Goal: Task Accomplishment & Management: Manage account settings

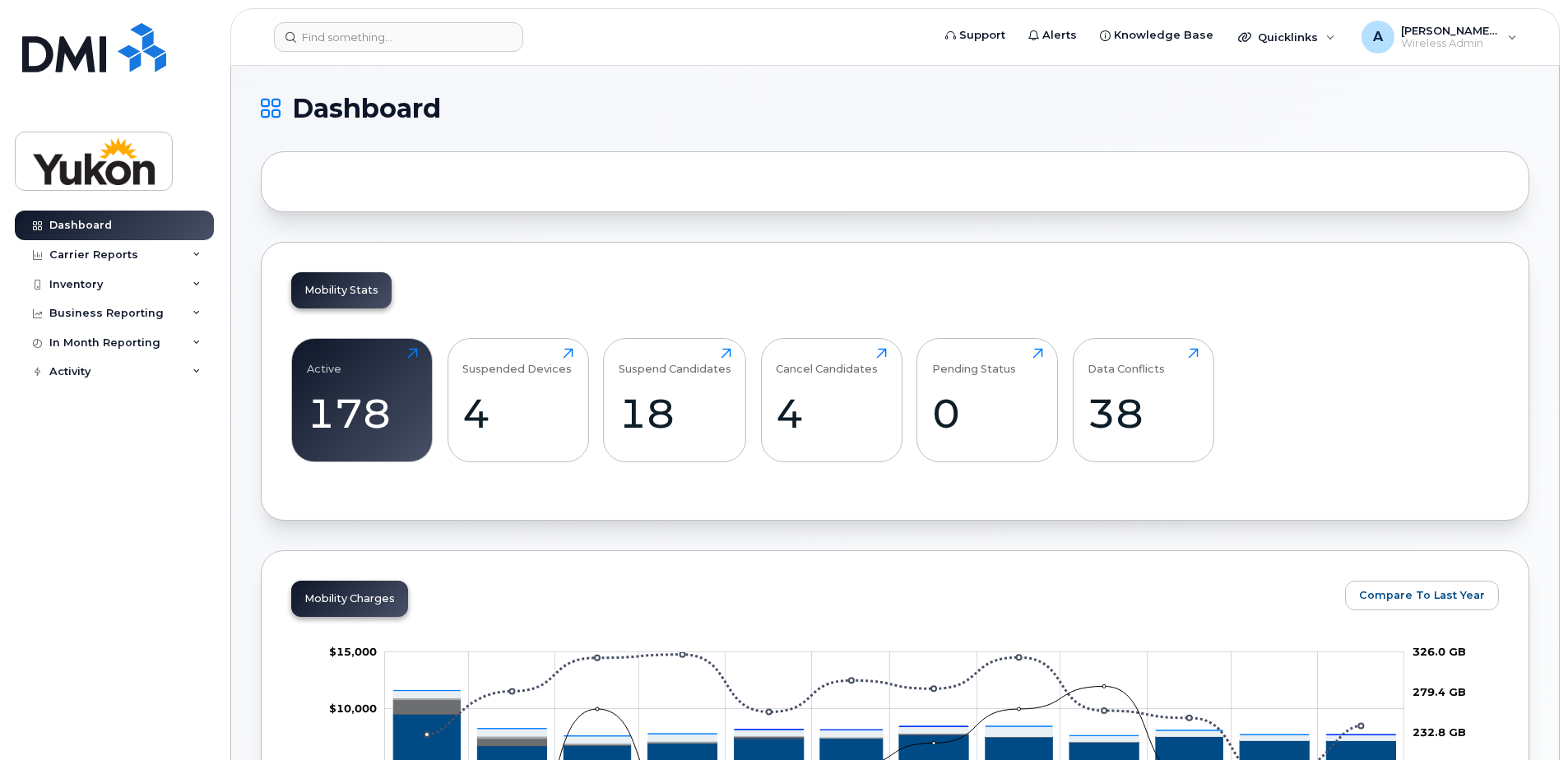
click at [634, 187] on div at bounding box center [895, 182] width 1268 height 61
click at [359, 175] on div at bounding box center [895, 182] width 1268 height 61
click at [365, 179] on div at bounding box center [895, 182] width 1268 height 61
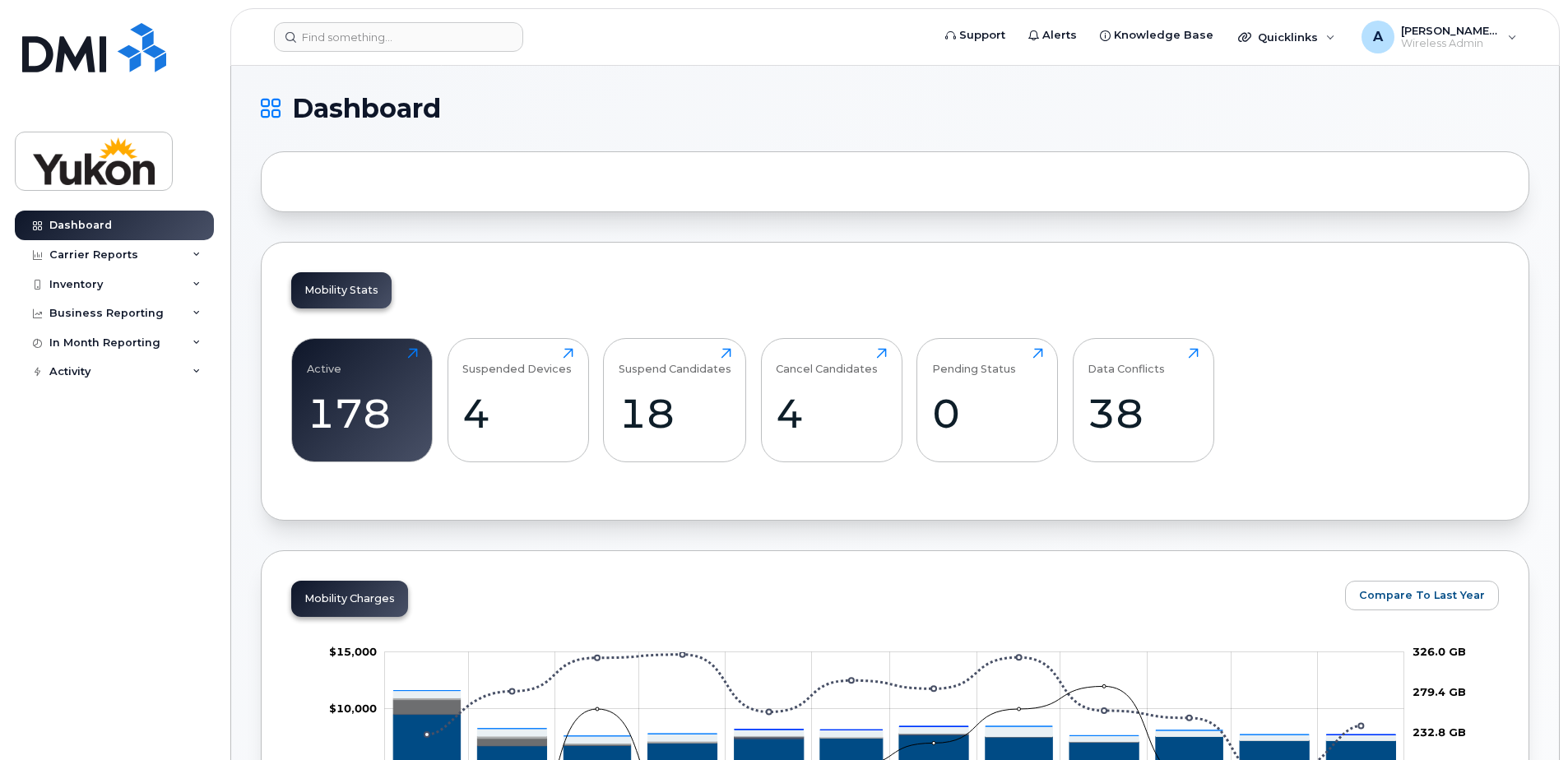
click at [368, 180] on div at bounding box center [895, 182] width 1268 height 61
click at [355, 38] on input at bounding box center [397, 36] width 249 height 29
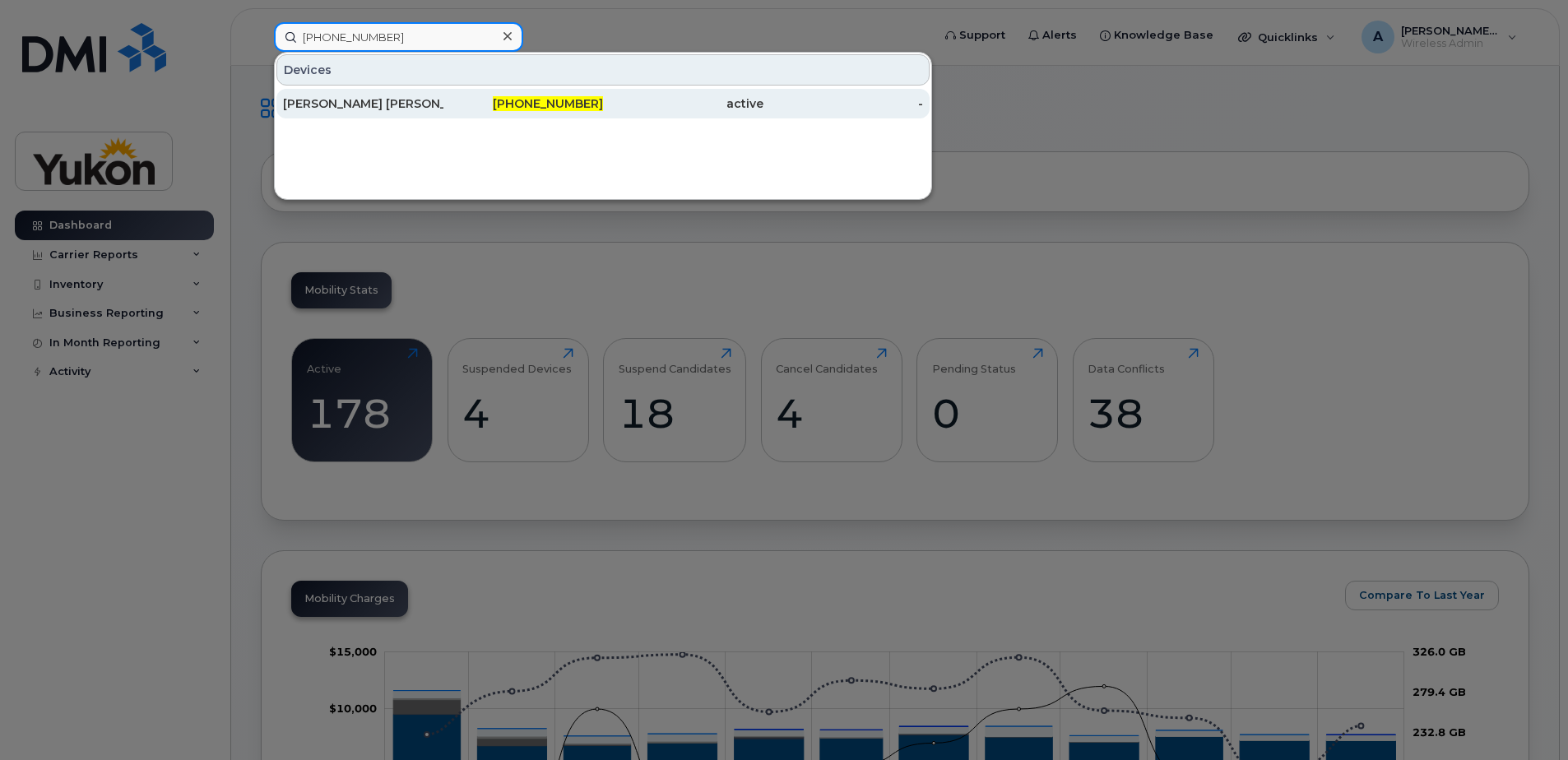
type input "867-334-6712"
click at [512, 110] on div "867-334-6712" at bounding box center [522, 103] width 160 height 16
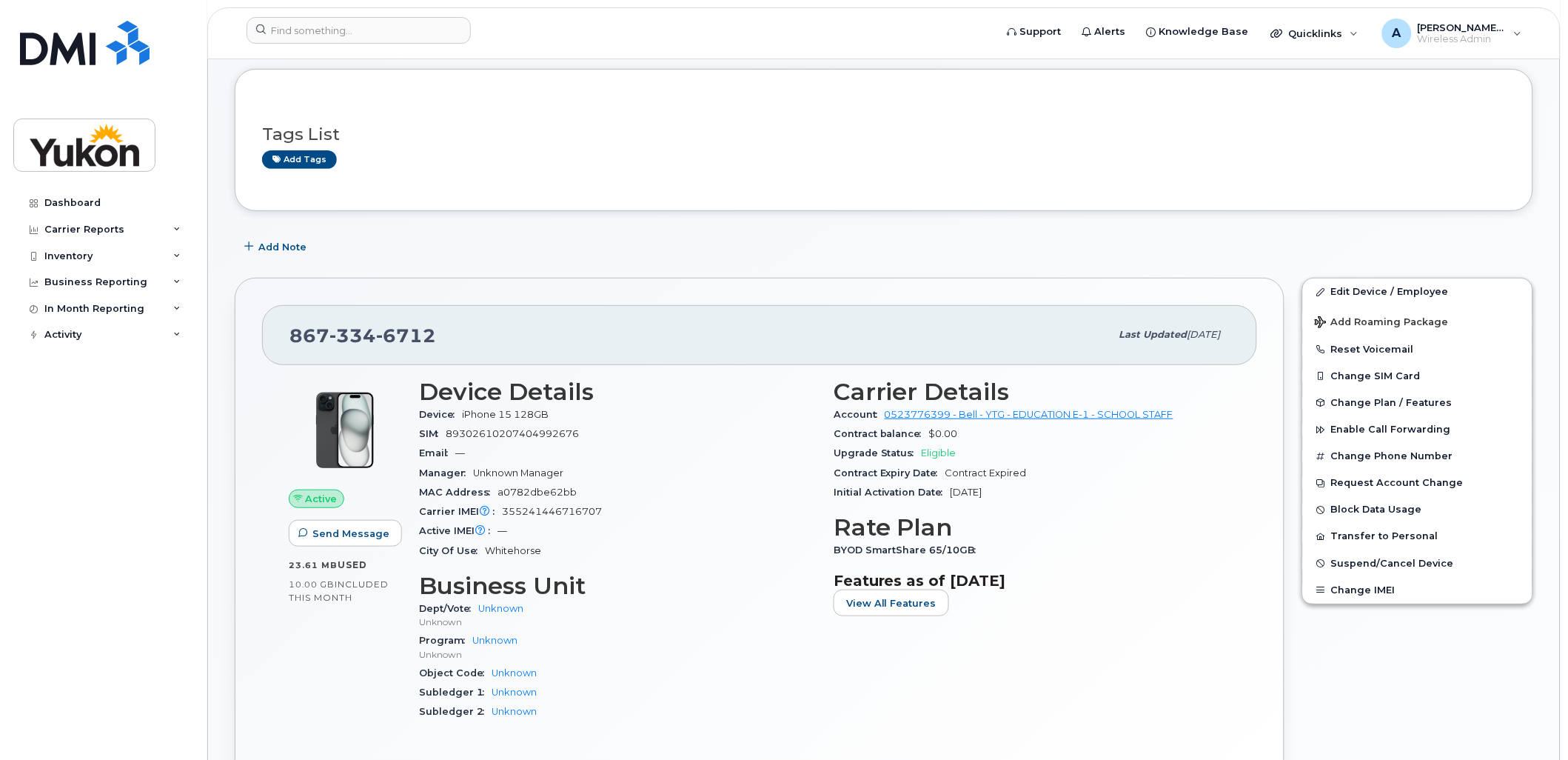
scroll to position [164, 0]
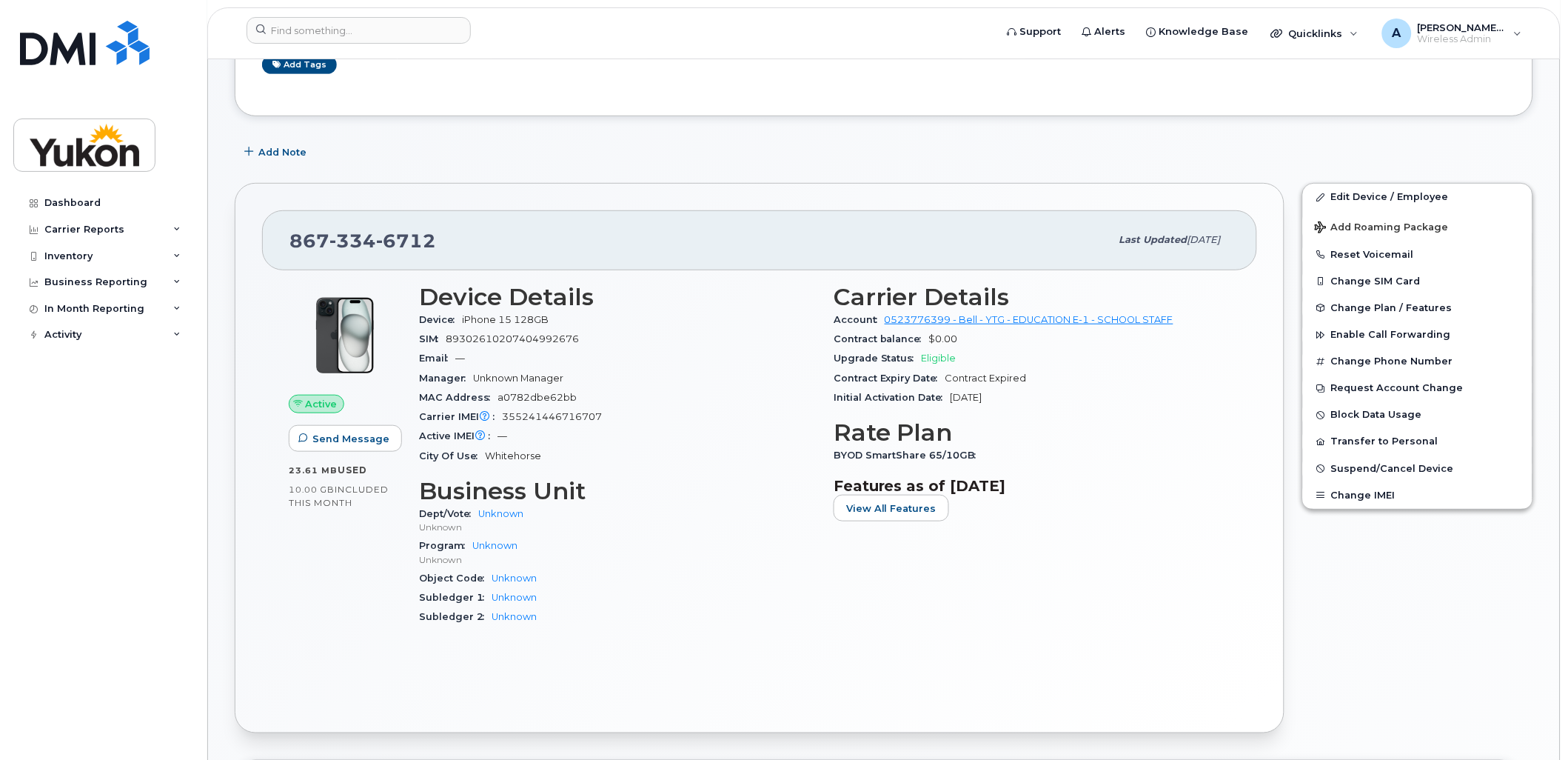
click at [485, 298] on h3 "Device Details" at bounding box center [617, 297] width 397 height 26
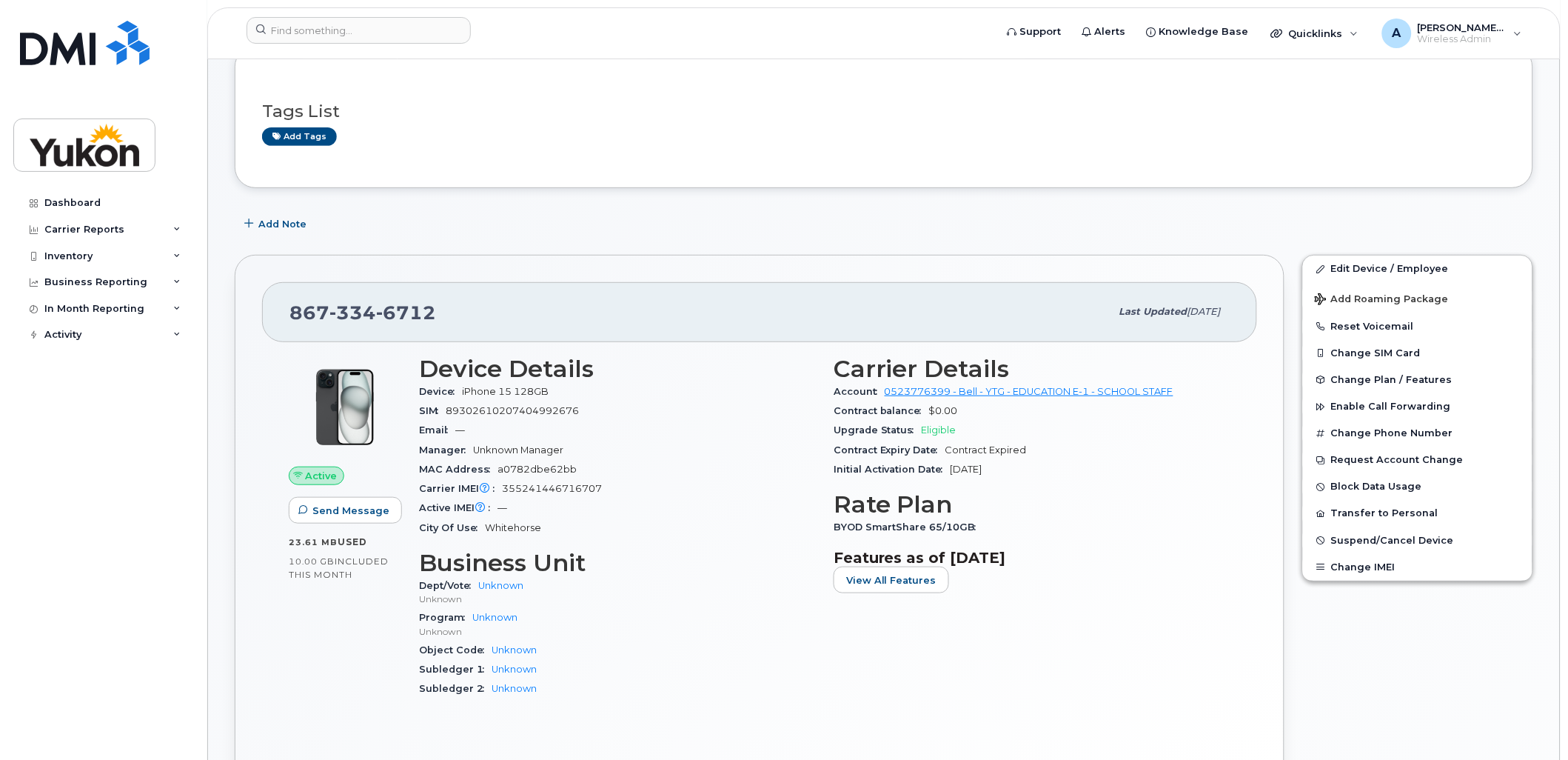
scroll to position [0, 0]
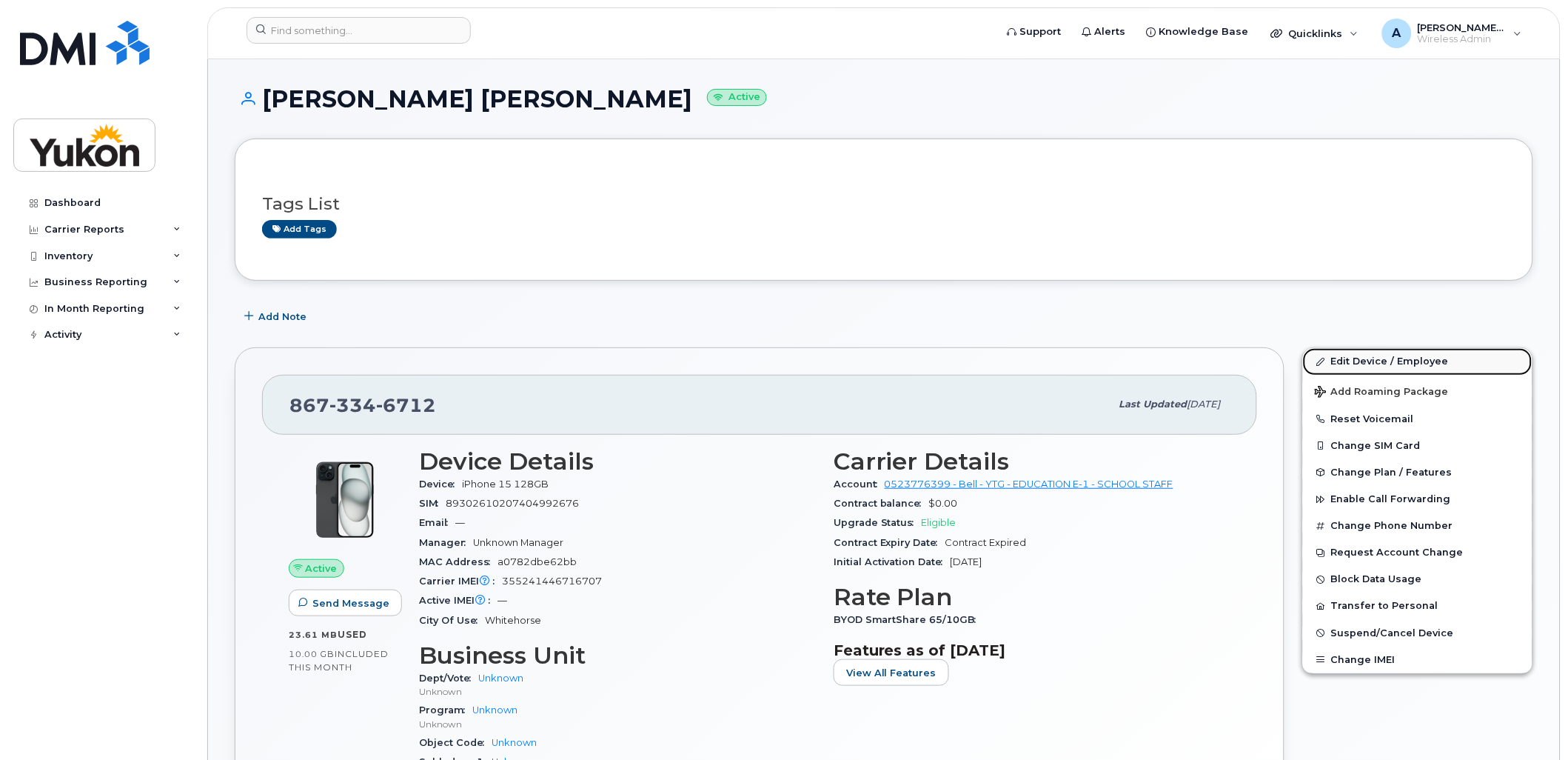
click at [1387, 360] on link "Edit Device / Employee" at bounding box center [1417, 361] width 229 height 26
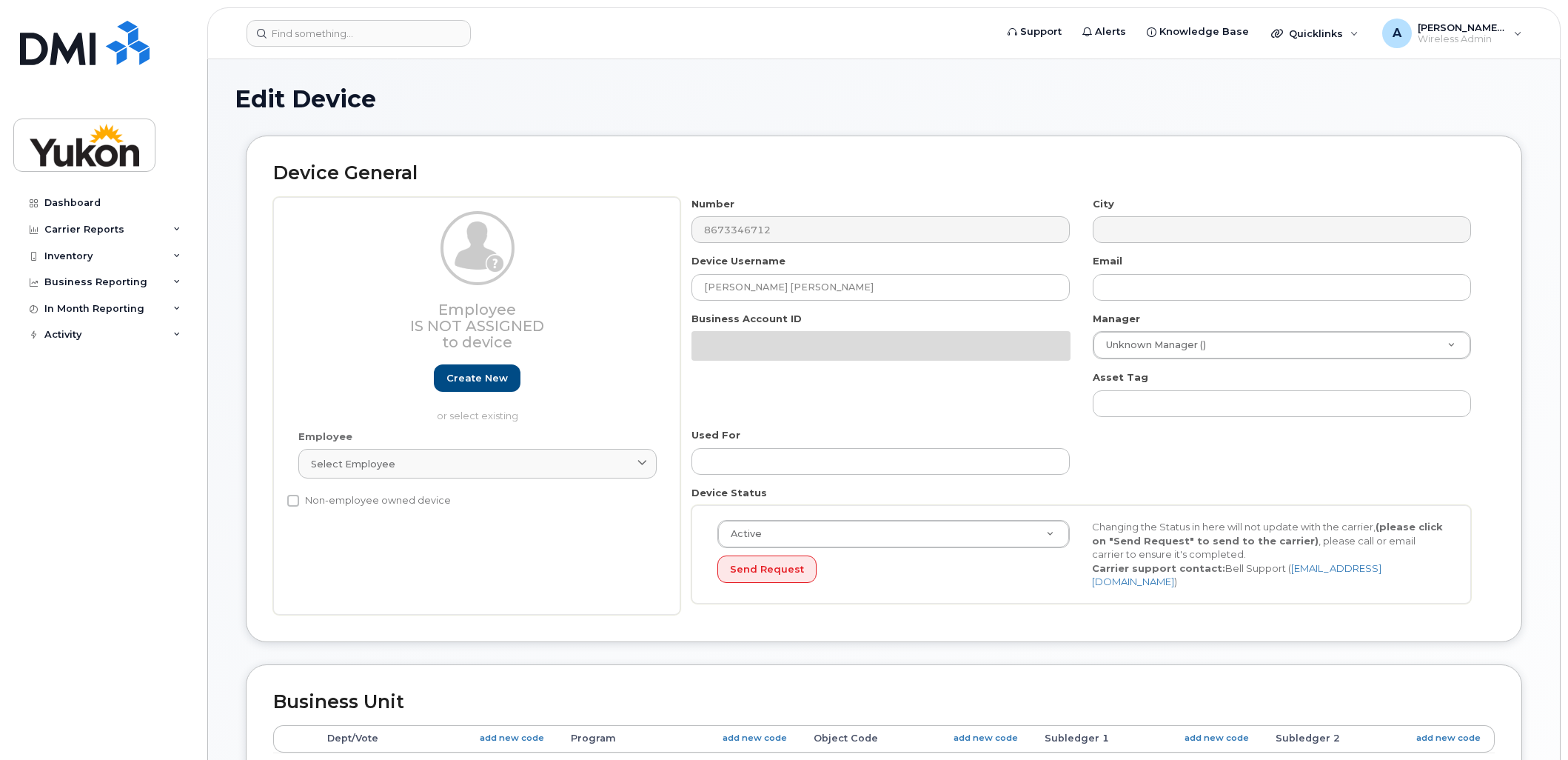
select select "33497273"
select select "33497275"
select select "33497277"
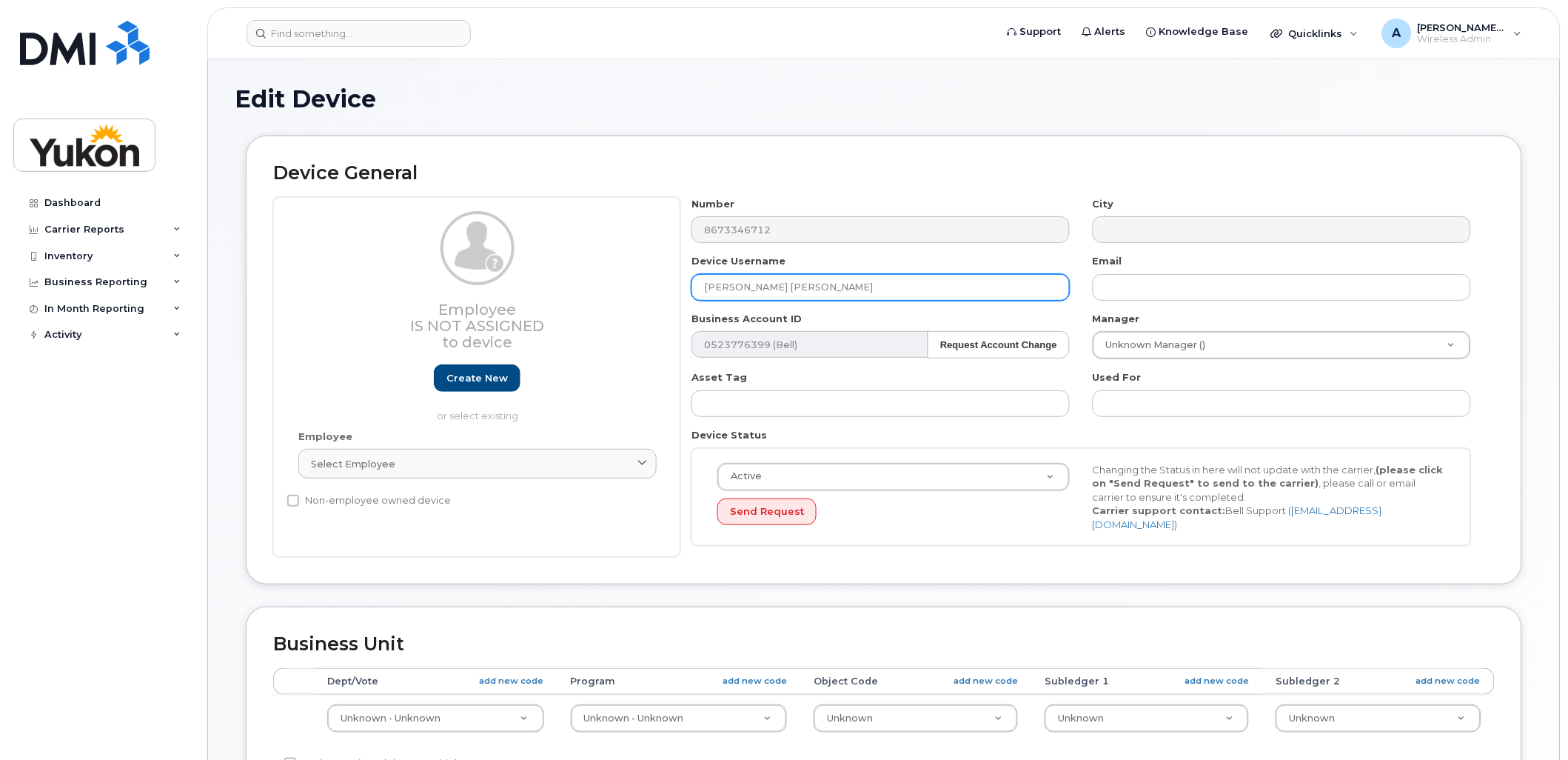
drag, startPoint x: 795, startPoint y: 291, endPoint x: 658, endPoint y: 282, distance: 137.3
click at [658, 282] on div "Employee Is not assigned to device Create new or select existing Employee Selec…" at bounding box center [884, 377] width 1221 height 360
paste input "Sonja Sebek"
click at [744, 287] on input "Sonja Sebek" at bounding box center [881, 287] width 378 height 26
click at [792, 291] on input "[PERSON_NAME]" at bounding box center [881, 287] width 378 height 26
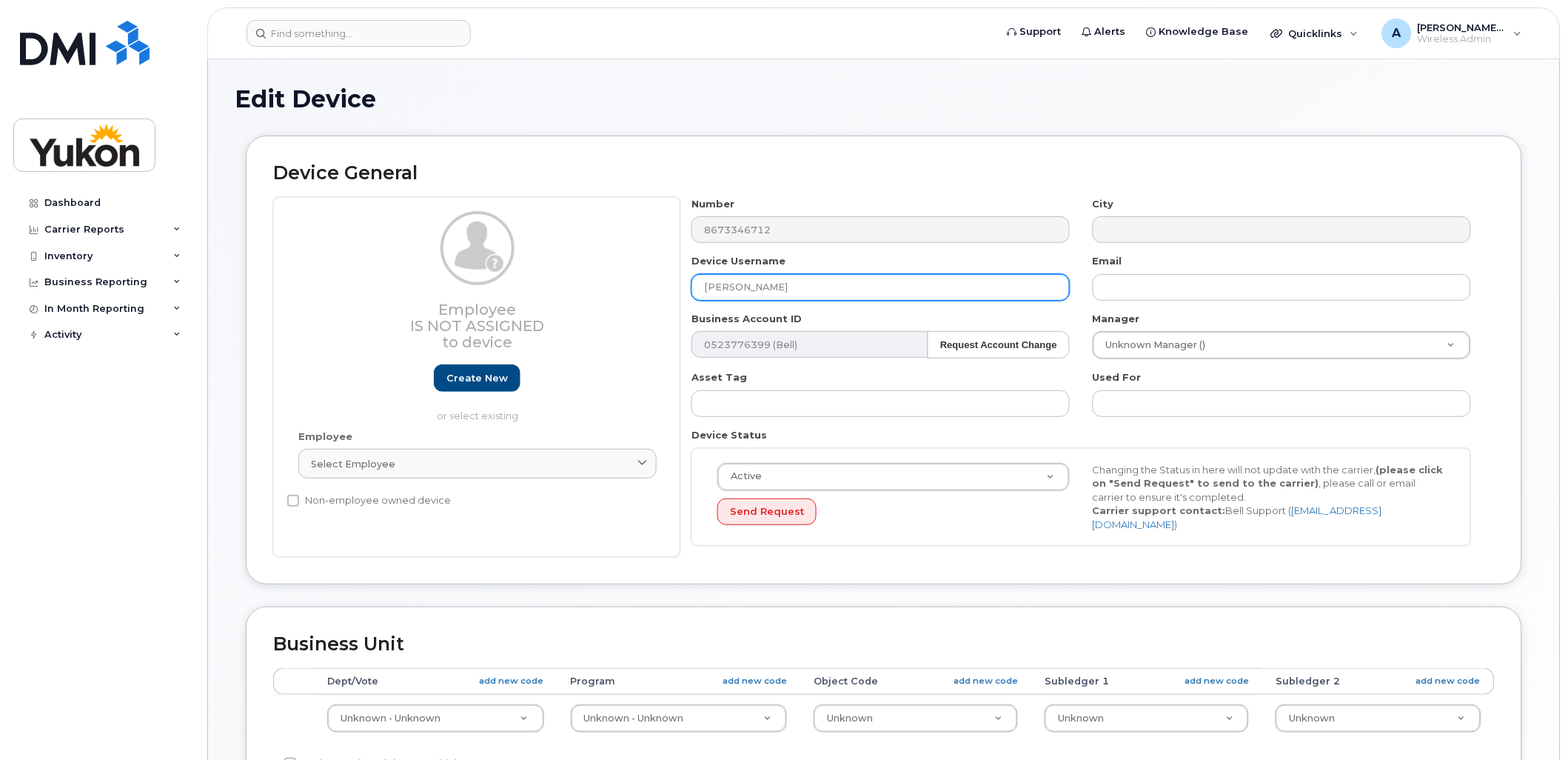
drag, startPoint x: 795, startPoint y: 289, endPoint x: 679, endPoint y: 285, distance: 116.1
click at [679, 285] on div "Employee Is not assigned to device Create new or select existing Employee Selec…" at bounding box center [884, 377] width 1221 height 360
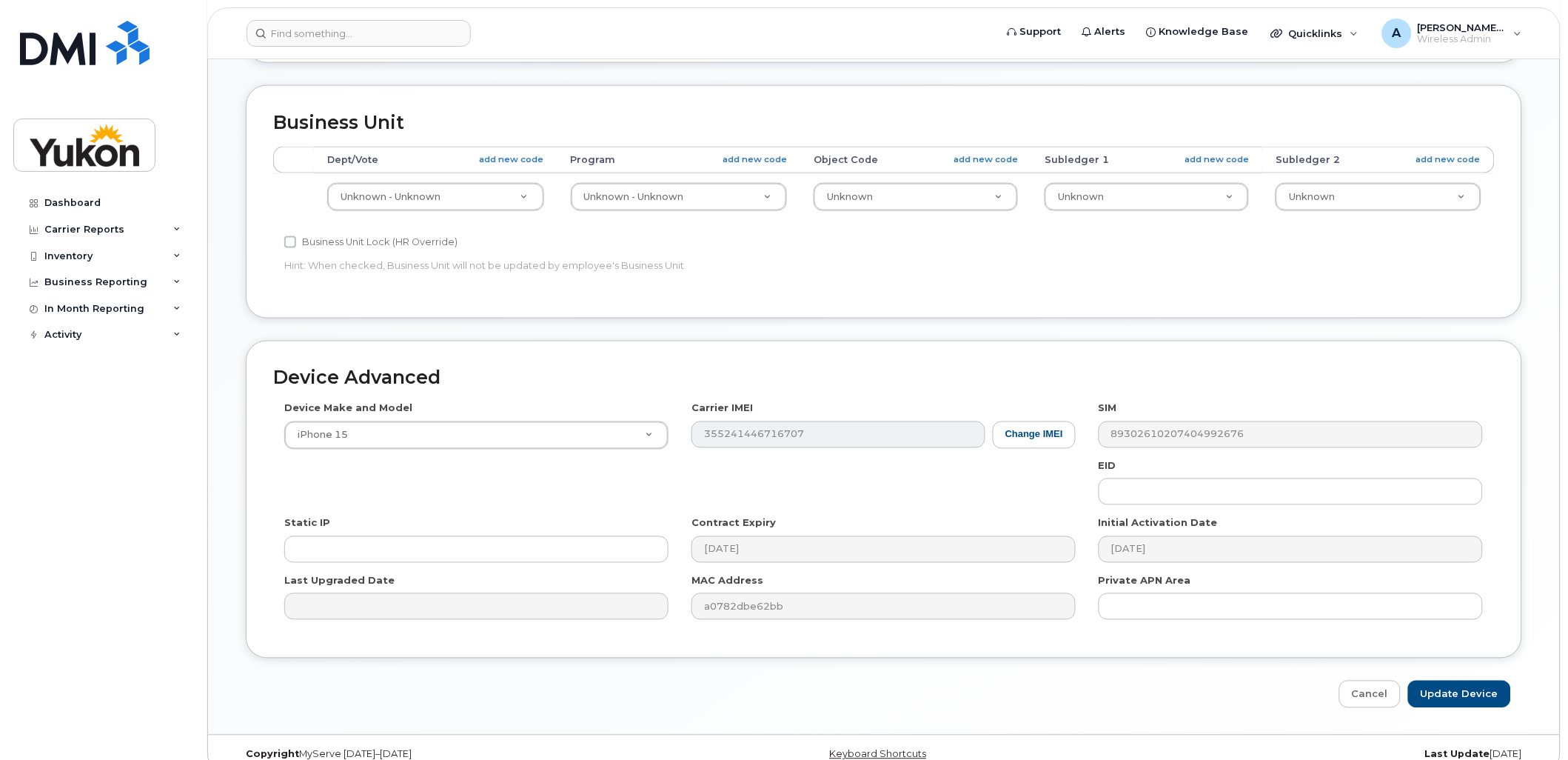
scroll to position [538, 0]
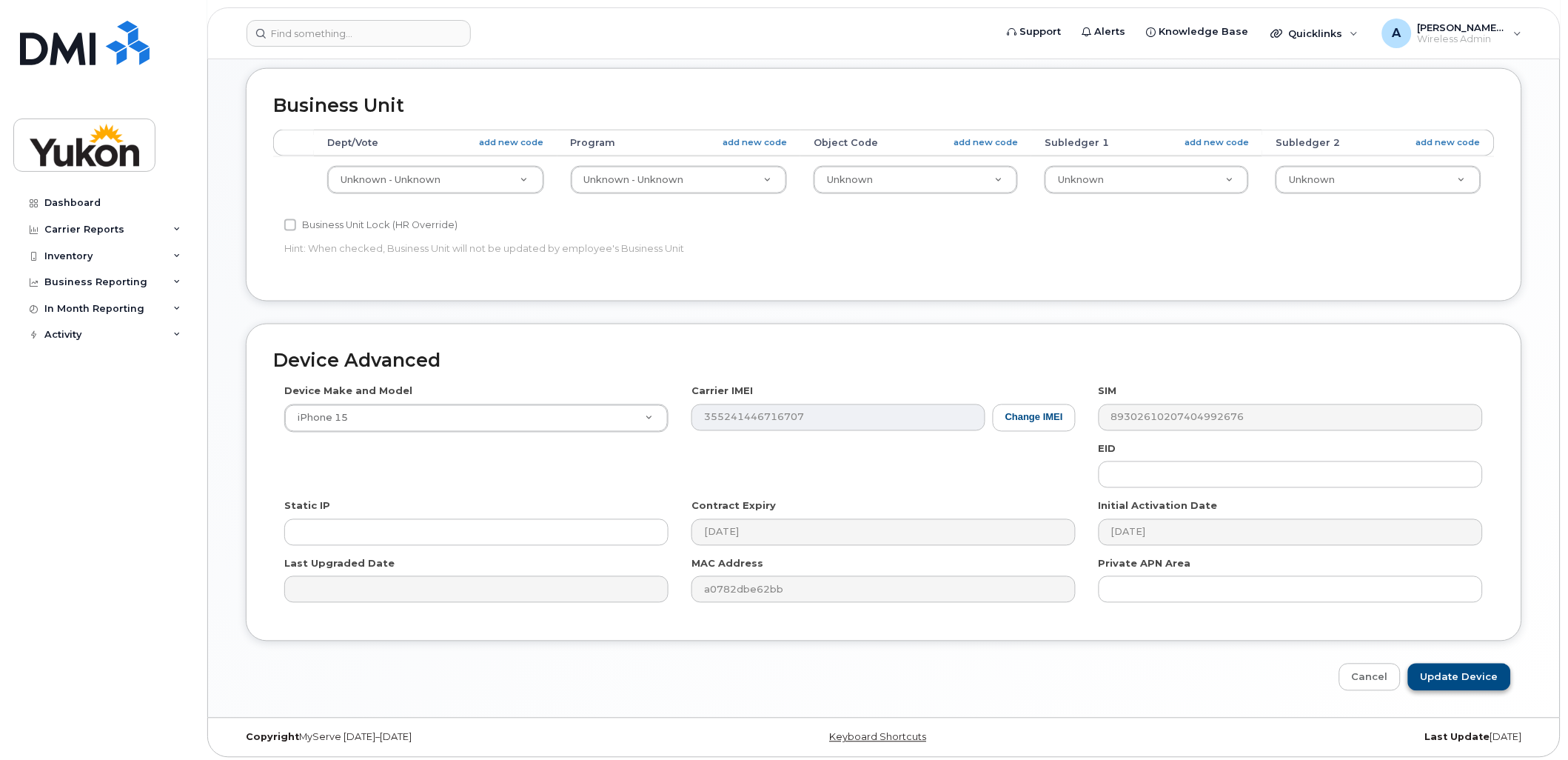
type input "[PERSON_NAME]"
click at [1467, 677] on input "Update Device" at bounding box center [1459, 677] width 103 height 27
type input "Saving..."
